Goal: Find specific page/section: Find specific page/section

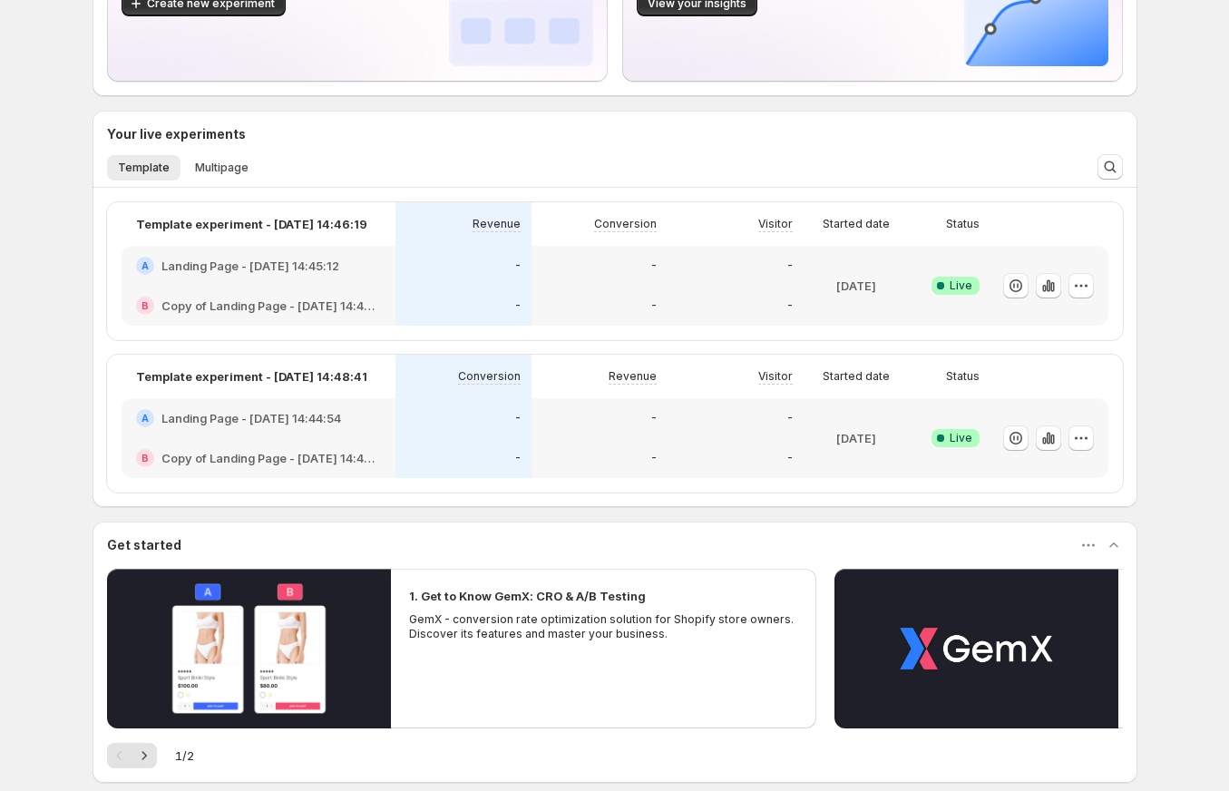
scroll to position [186, 0]
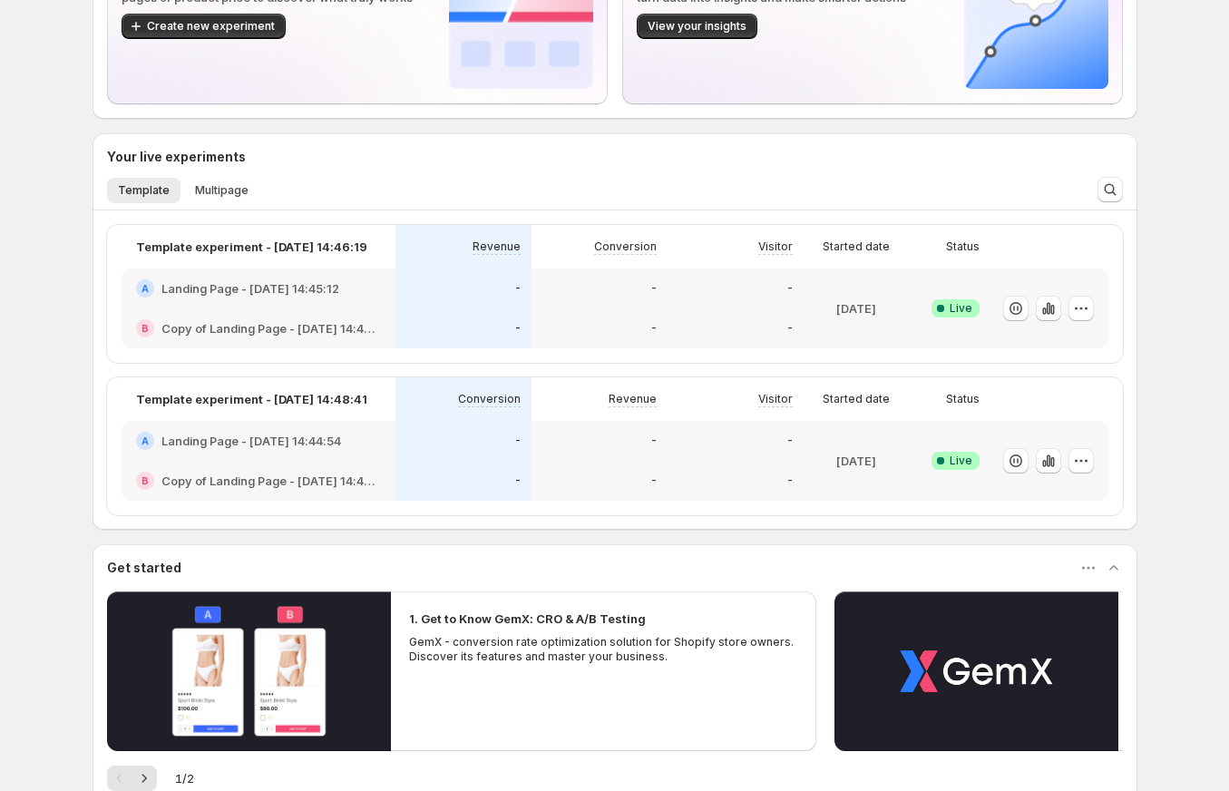
click at [210, 177] on li "Multipage" at bounding box center [221, 189] width 75 height 25
click at [204, 191] on span "Multipage" at bounding box center [222, 190] width 54 height 15
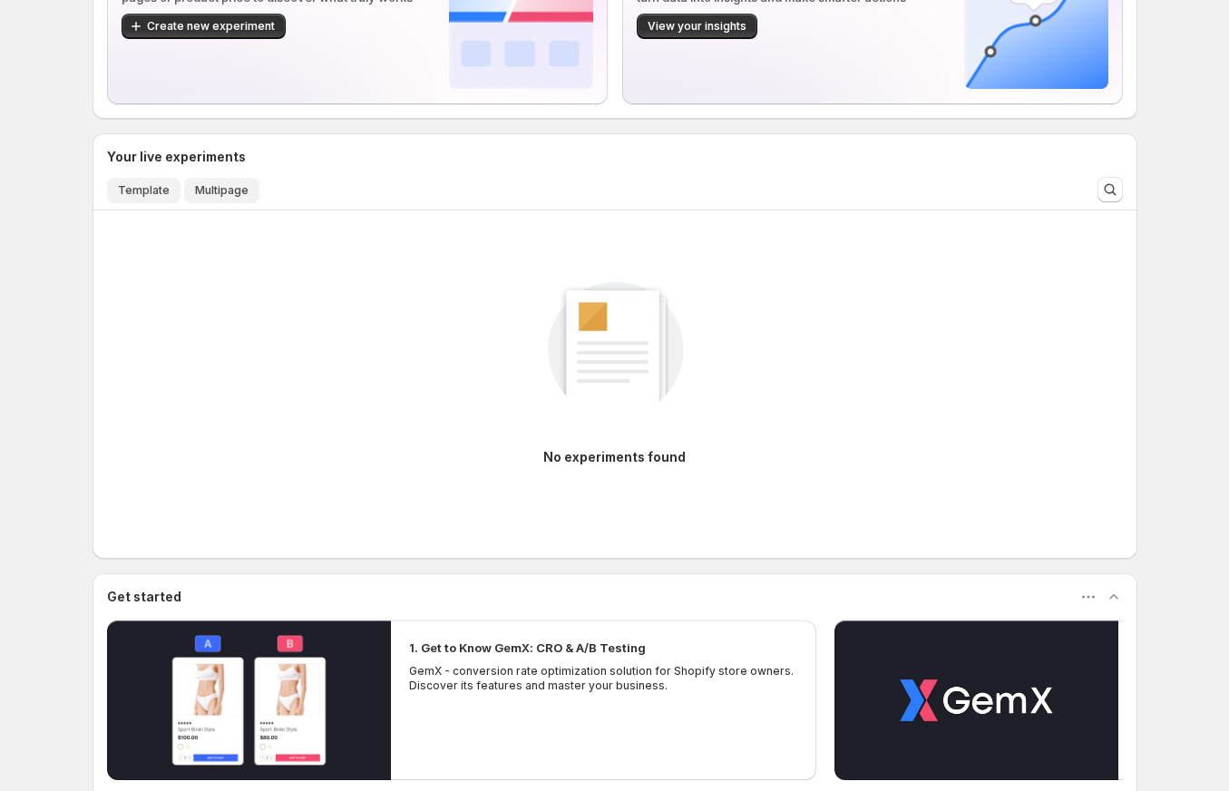
click at [160, 194] on span "Template" at bounding box center [144, 190] width 52 height 15
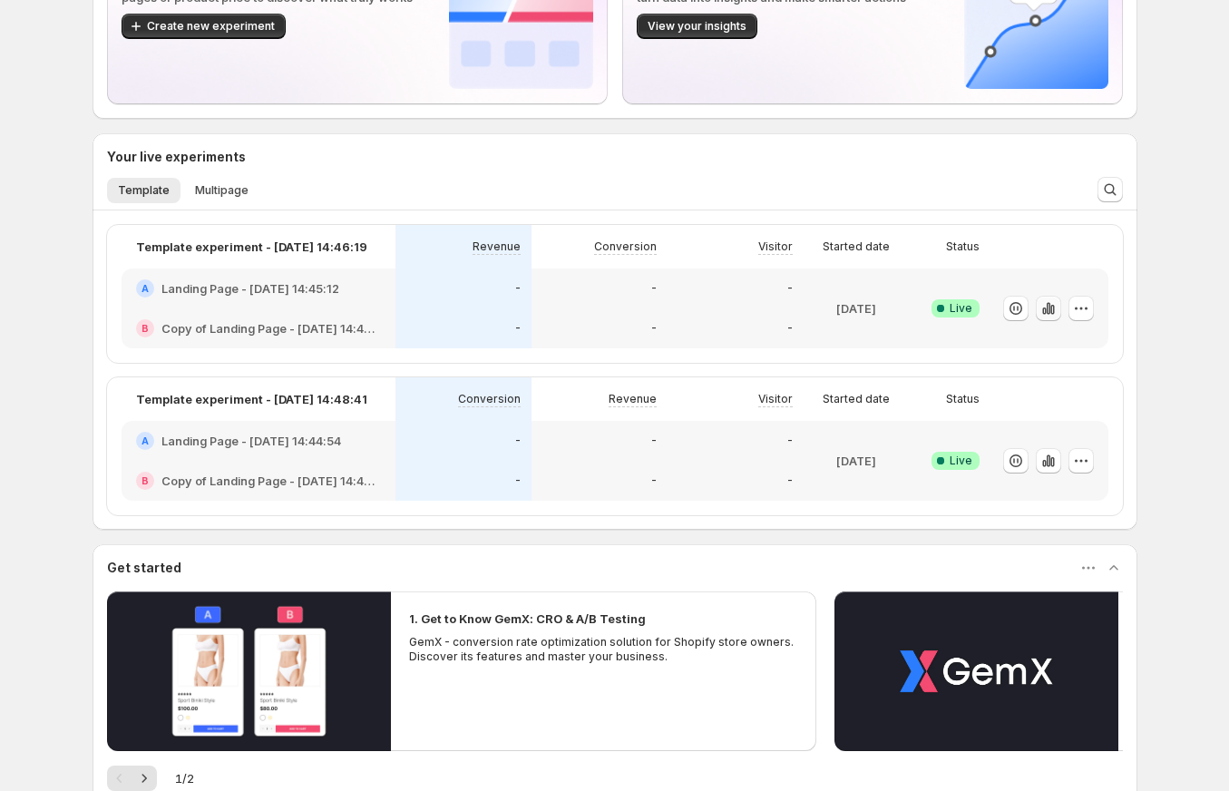
click at [1049, 306] on icon "button" at bounding box center [1048, 308] width 18 height 18
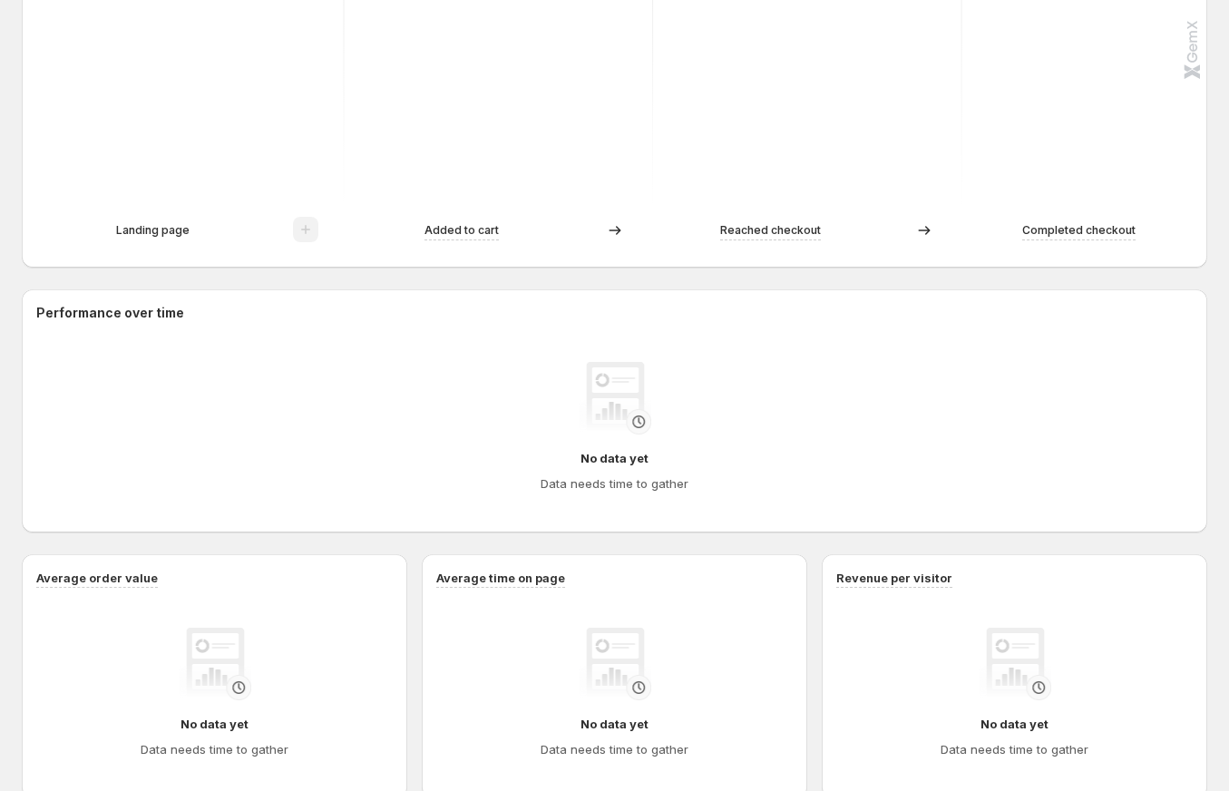
scroll to position [501, 0]
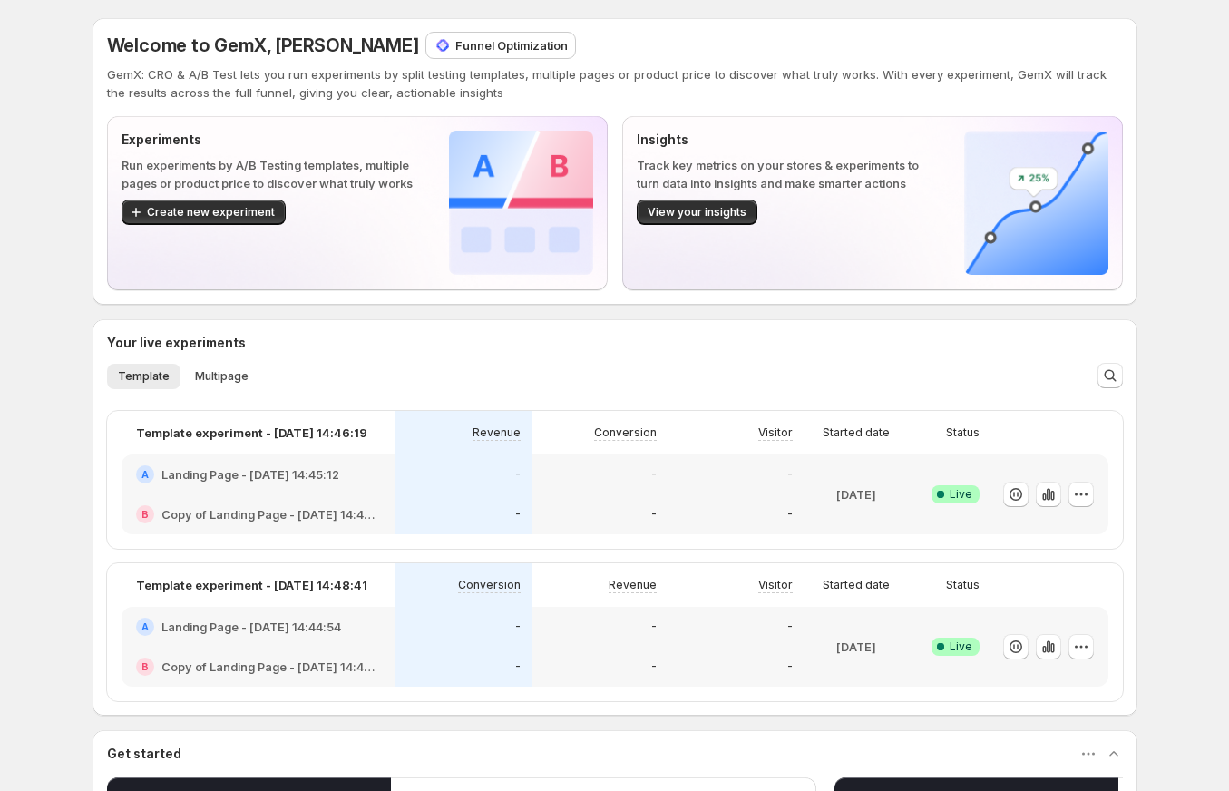
scroll to position [46, 0]
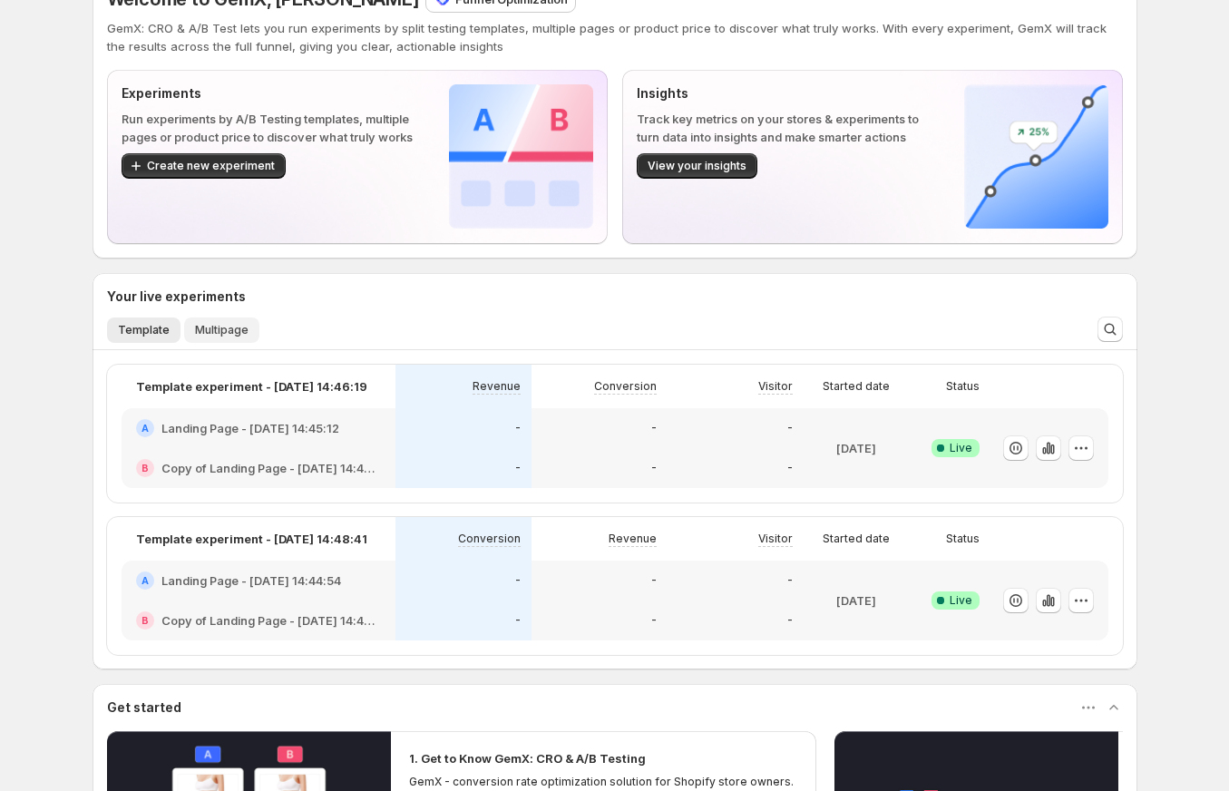
click at [233, 319] on div "Template Multipage More views Template Multipage More views" at bounding box center [589, 329] width 987 height 40
click at [237, 325] on span "Multipage" at bounding box center [222, 330] width 54 height 15
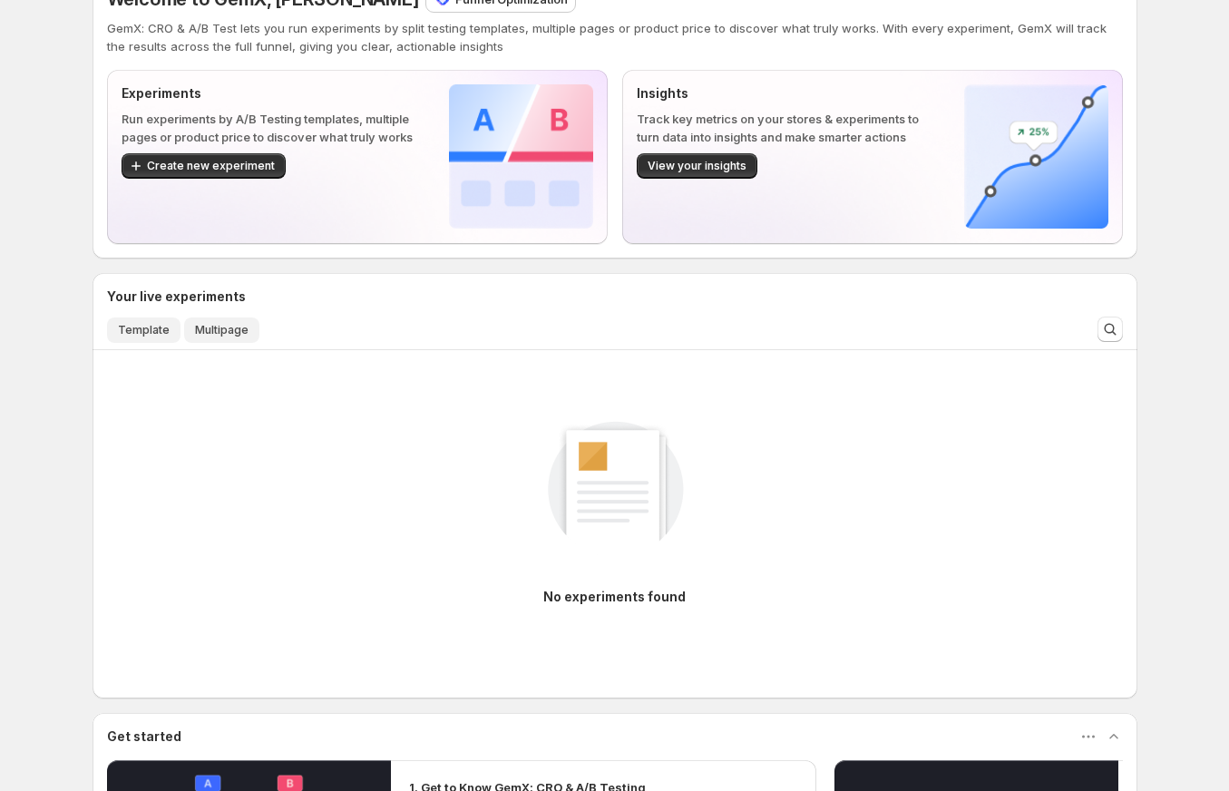
click at [154, 329] on span "Template" at bounding box center [144, 330] width 52 height 15
